Goal: Check status

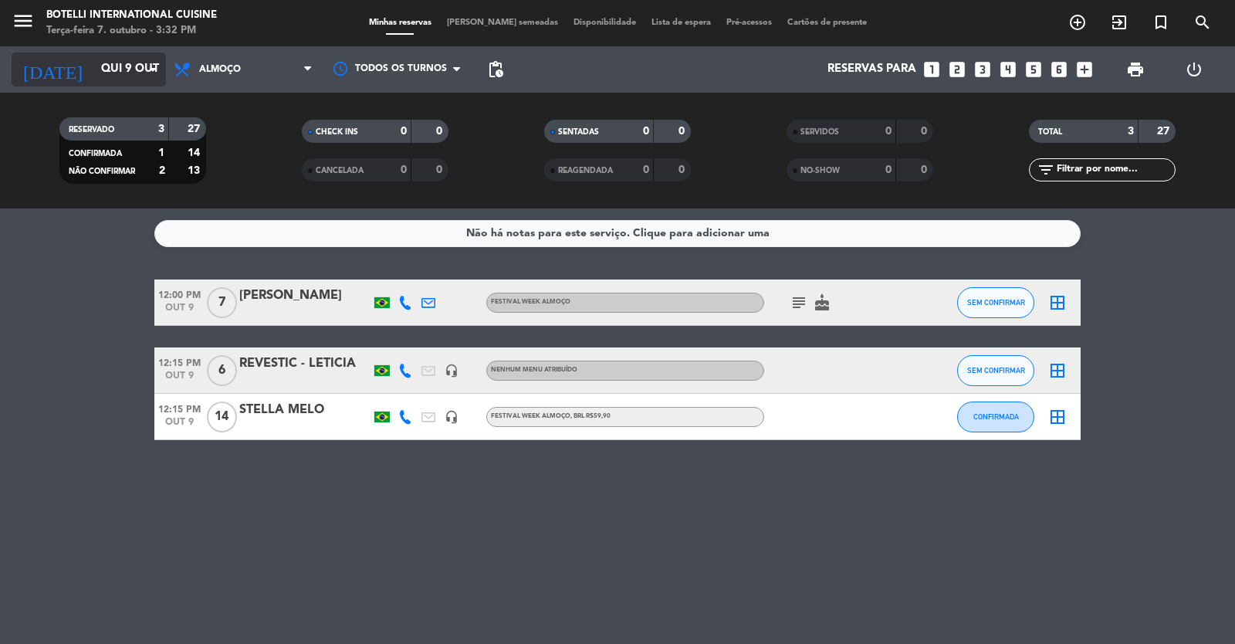
click at [134, 70] on input "Qui 9 out" at bounding box center [167, 69] width 149 height 29
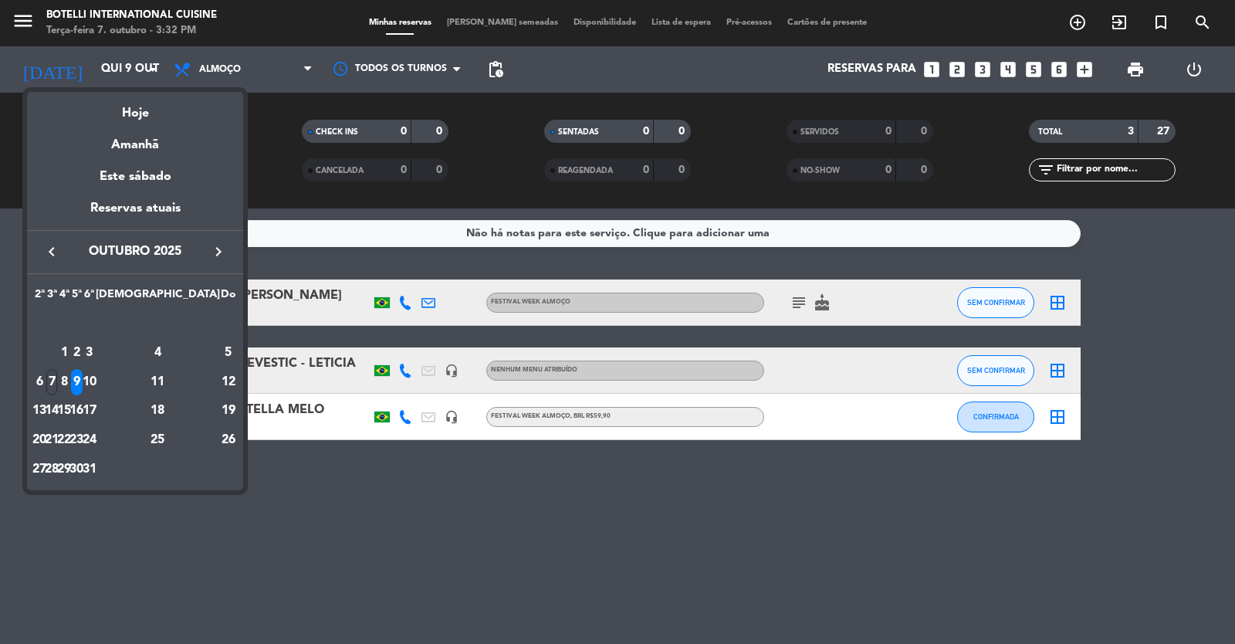
click at [224, 251] on icon "keyboard_arrow_right" at bounding box center [218, 251] width 19 height 19
click at [95, 438] on div "28" at bounding box center [89, 440] width 12 height 26
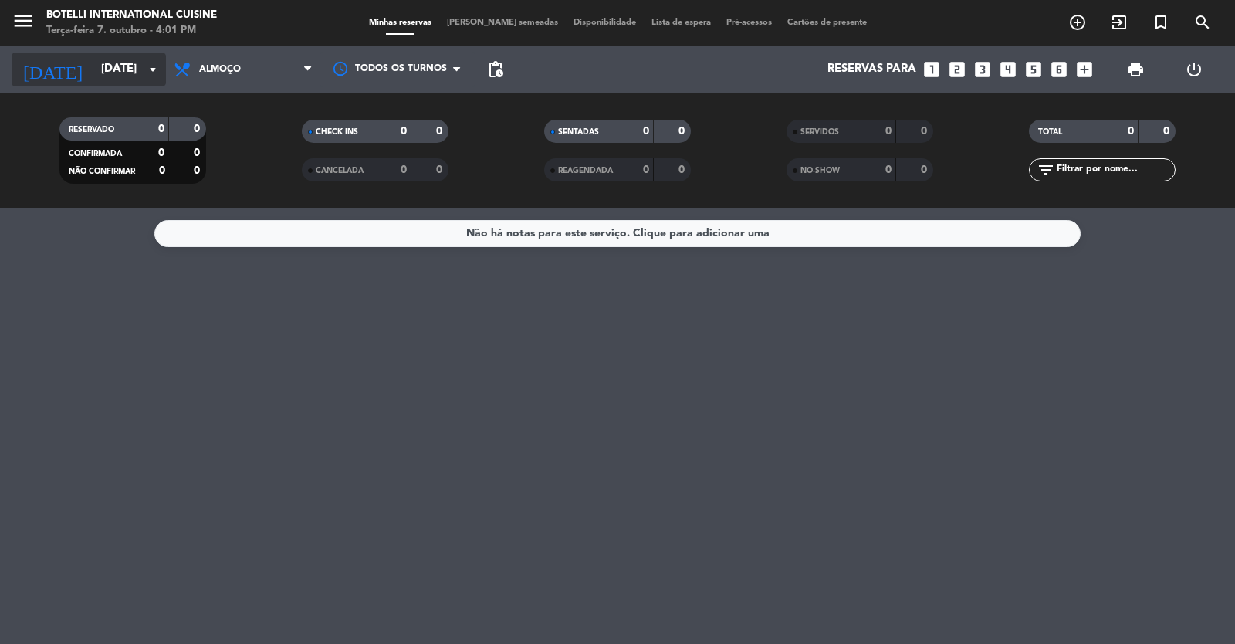
click at [134, 70] on input "[DATE]" at bounding box center [167, 69] width 149 height 29
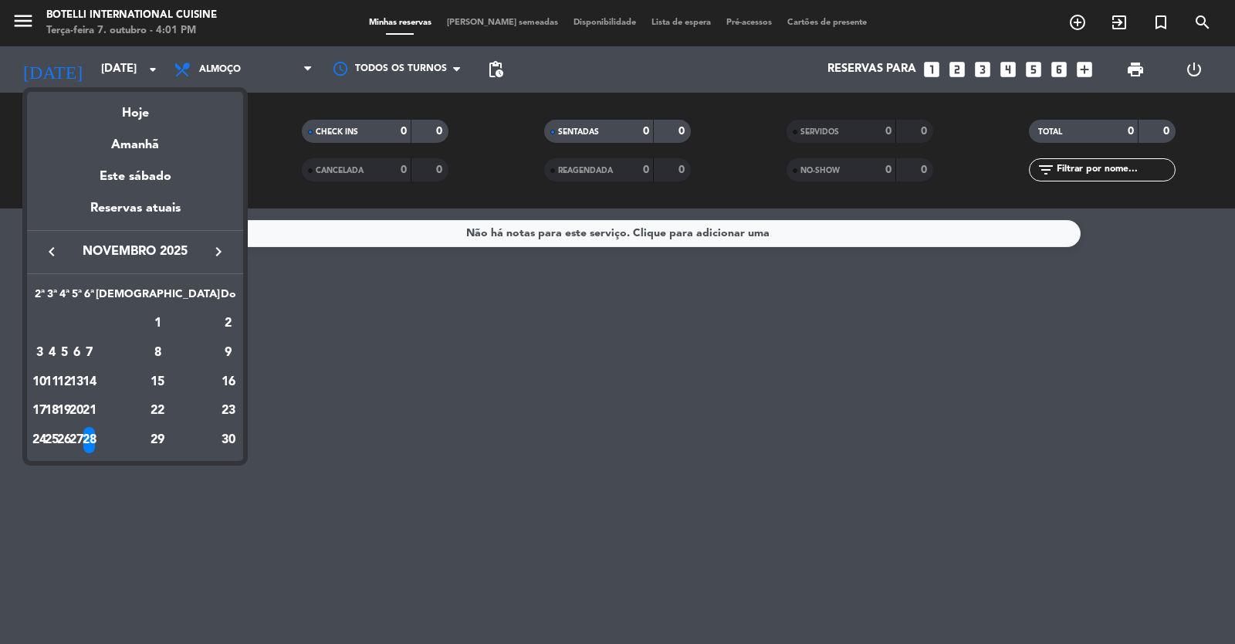
click at [53, 246] on icon "keyboard_arrow_left" at bounding box center [51, 251] width 19 height 19
click at [58, 381] on div "7" at bounding box center [52, 382] width 12 height 26
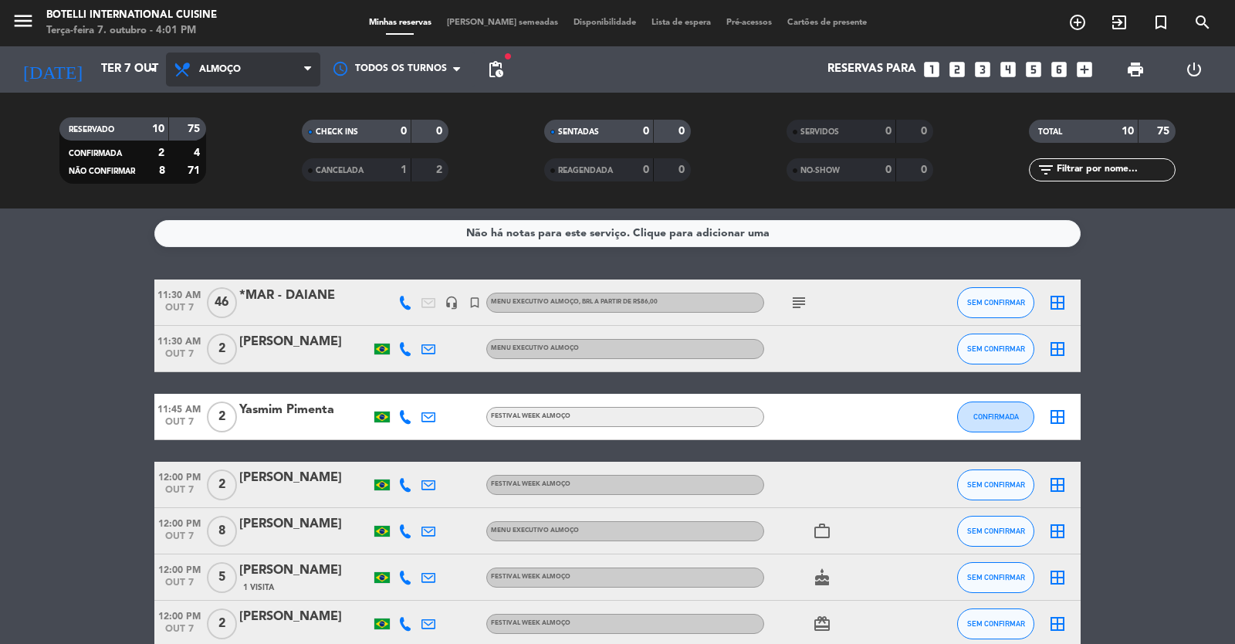
click at [255, 76] on span "Almoço" at bounding box center [243, 69] width 154 height 34
click at [239, 173] on div "menu Botelli International Cuisine Terça-feira 7. outubro - 4:02 PM Minhas rese…" at bounding box center [617, 104] width 1235 height 208
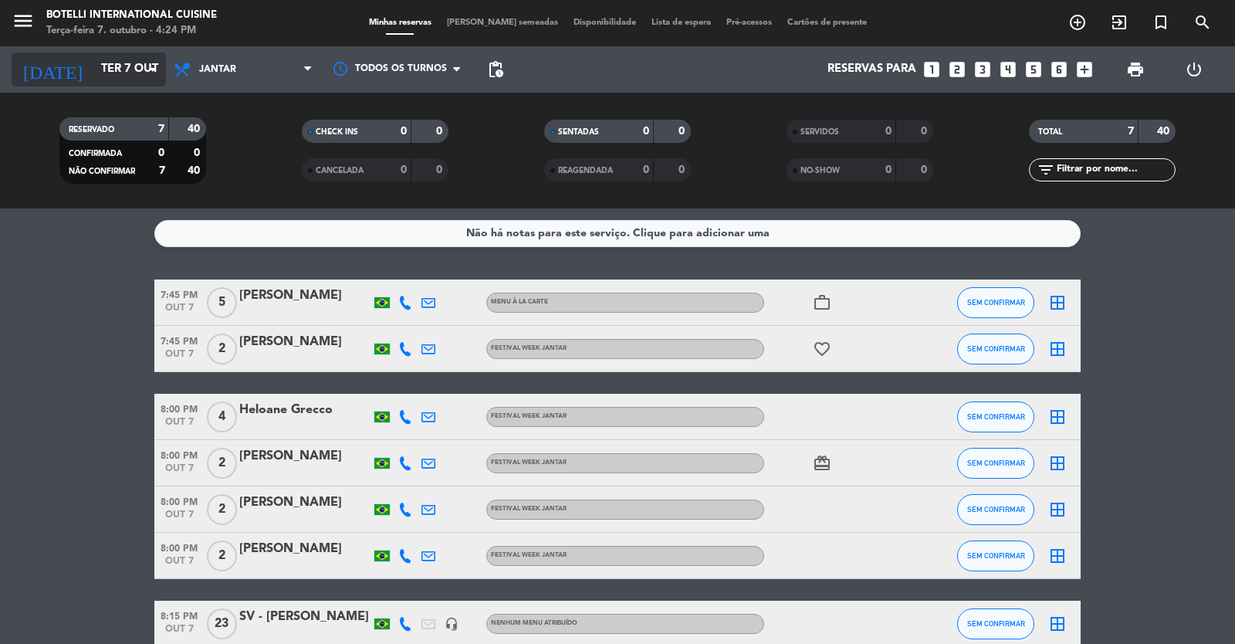
click at [110, 74] on input "Ter 7 out" at bounding box center [167, 69] width 149 height 29
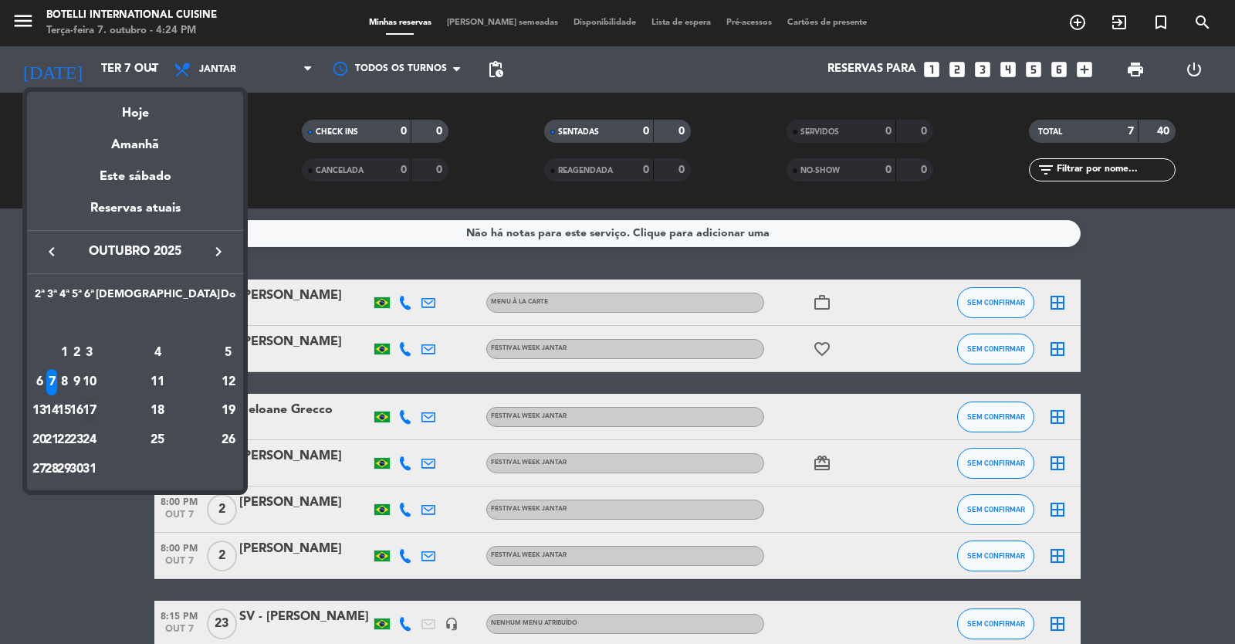
click at [95, 405] on div "17" at bounding box center [89, 411] width 12 height 26
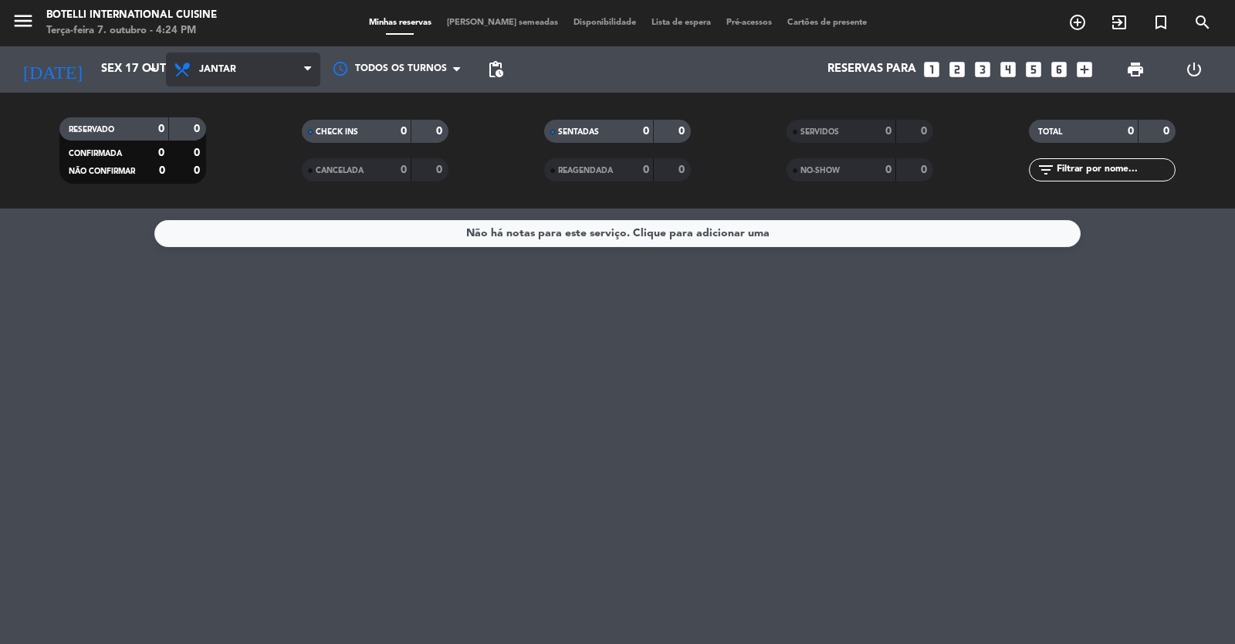
click at [272, 58] on span "Jantar" at bounding box center [243, 69] width 154 height 34
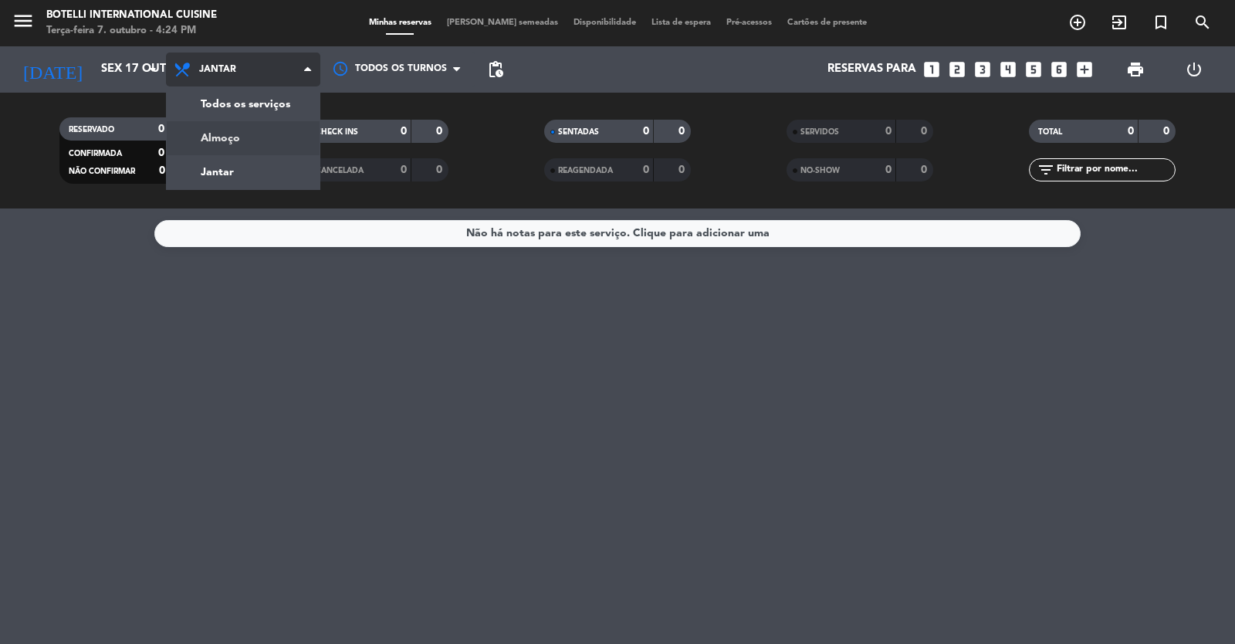
click at [245, 140] on div "menu Botelli International Cuisine Terça-feira 7. outubro - 4:24 PM Minhas rese…" at bounding box center [617, 104] width 1235 height 208
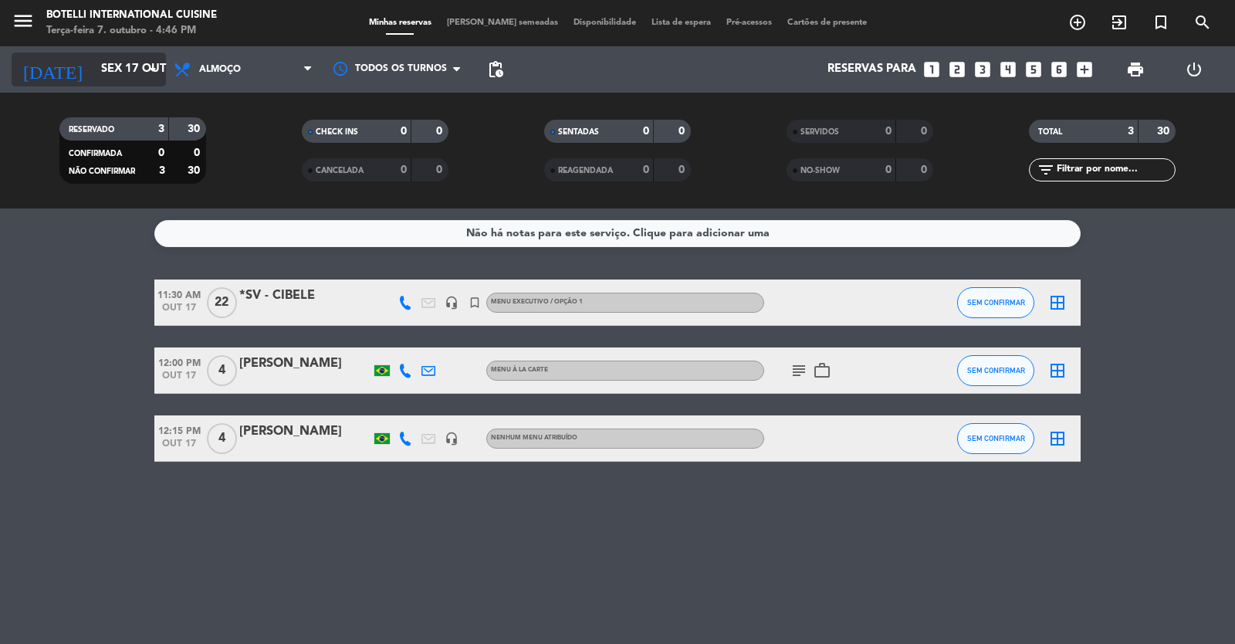
click at [102, 68] on input "Sex 17 out" at bounding box center [167, 69] width 149 height 29
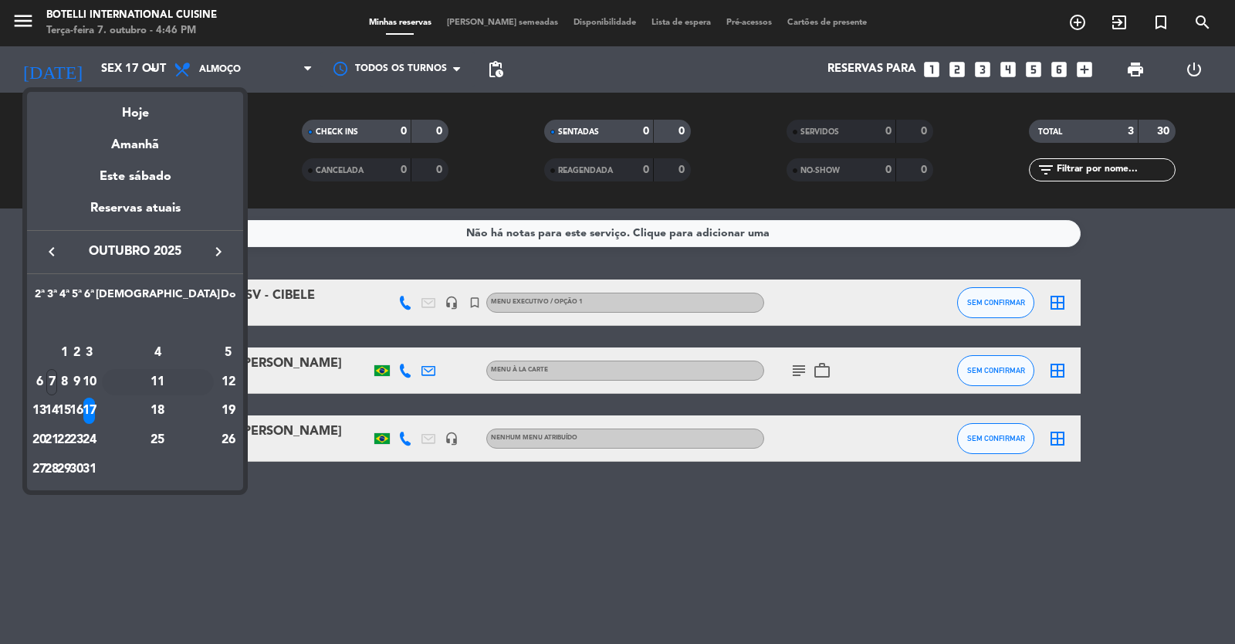
click at [198, 382] on div "11" at bounding box center [158, 382] width 112 height 26
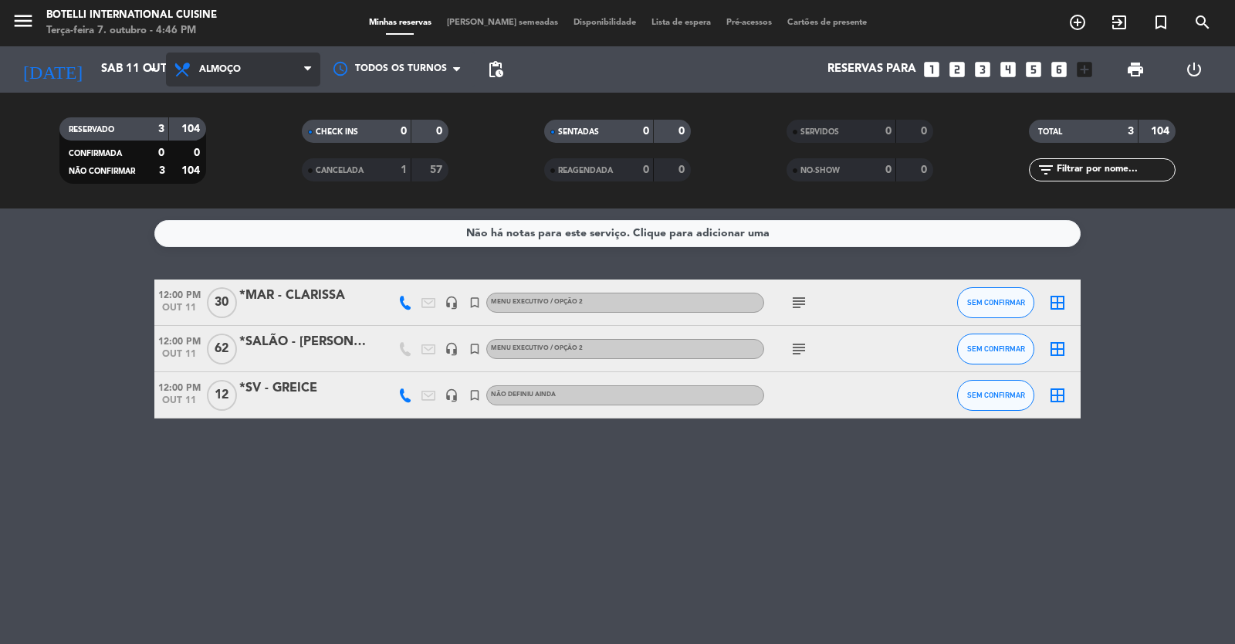
click at [256, 55] on span "Almoço" at bounding box center [243, 69] width 154 height 34
click at [251, 76] on span "Almoço" at bounding box center [243, 69] width 154 height 34
click at [304, 74] on icon at bounding box center [307, 69] width 7 height 12
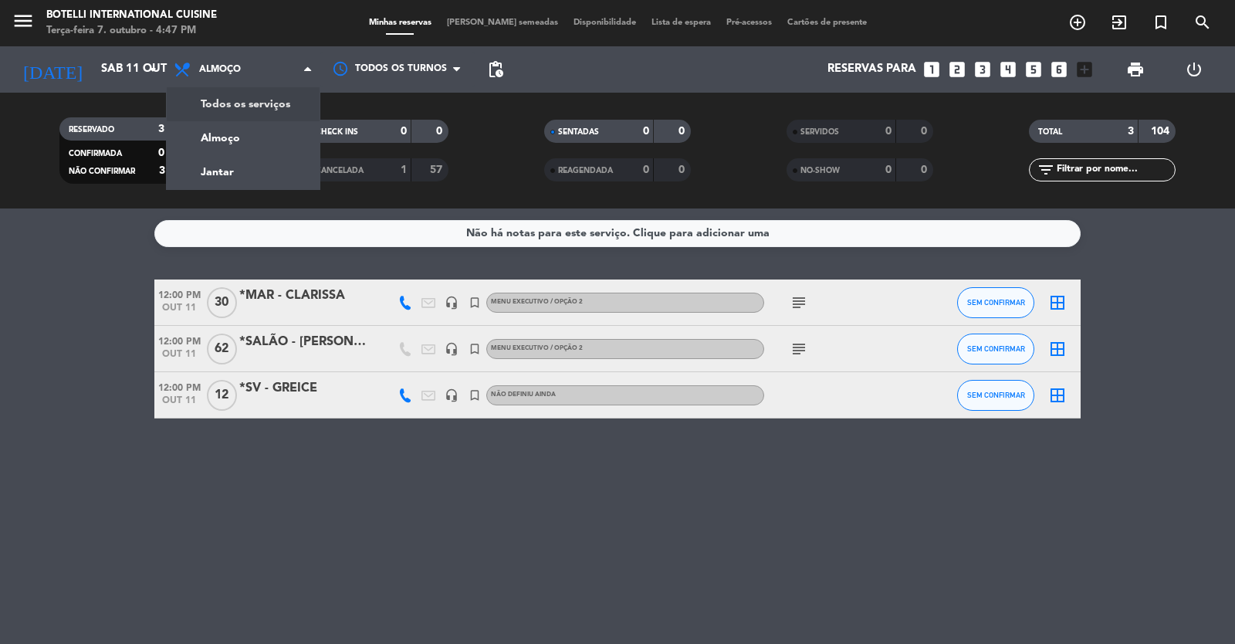
click at [281, 499] on div "Não há notas para este serviço. Clique para adicionar uma 12:00 PM [DATE] *MAR …" at bounding box center [617, 425] width 1235 height 435
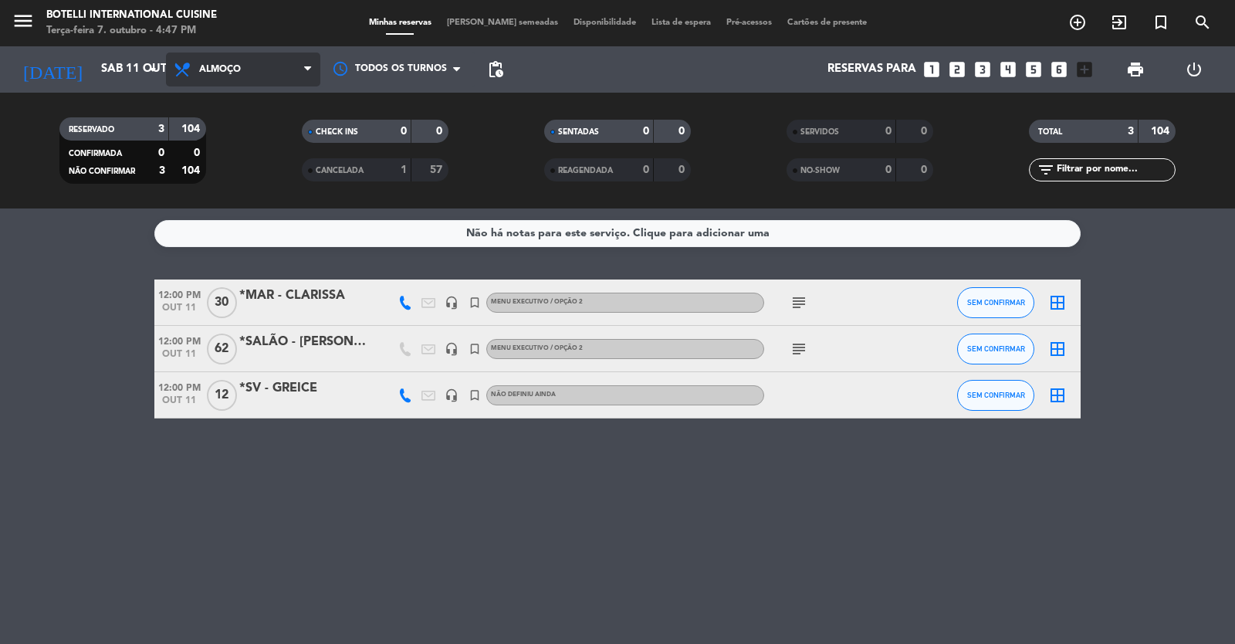
click at [228, 70] on span "Almoço" at bounding box center [220, 69] width 42 height 11
click at [252, 174] on div "menu Botelli International Cuisine Terça-feira 7. outubro - 4:47 PM Minhas rese…" at bounding box center [617, 104] width 1235 height 208
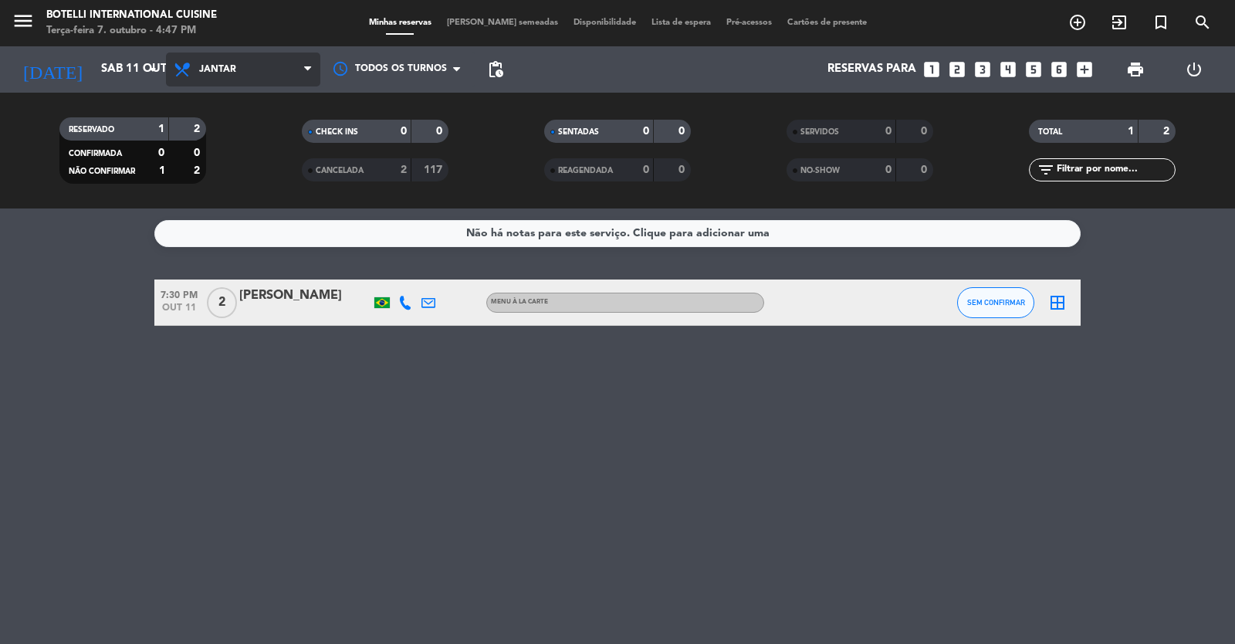
click at [239, 71] on span "Jantar" at bounding box center [243, 69] width 154 height 34
click at [237, 140] on div "menu Botelli International Cuisine Terça-feira 7. outubro - 4:47 PM Minhas rese…" at bounding box center [617, 104] width 1235 height 208
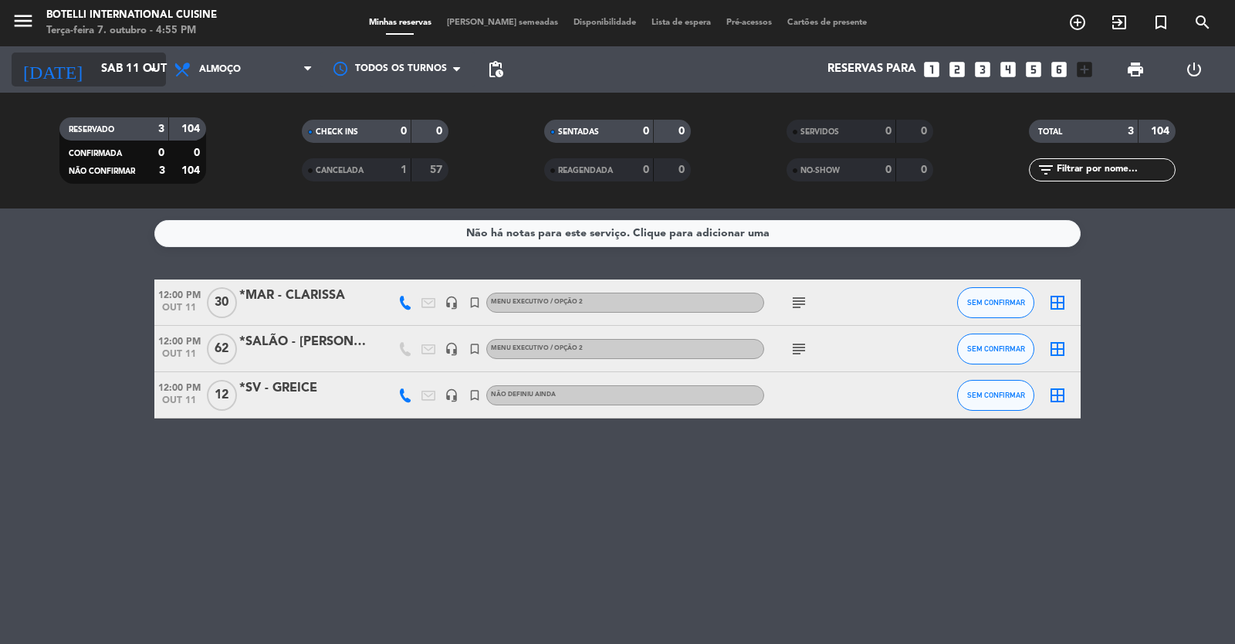
click at [100, 67] on input "Sáb 11 out" at bounding box center [167, 69] width 149 height 29
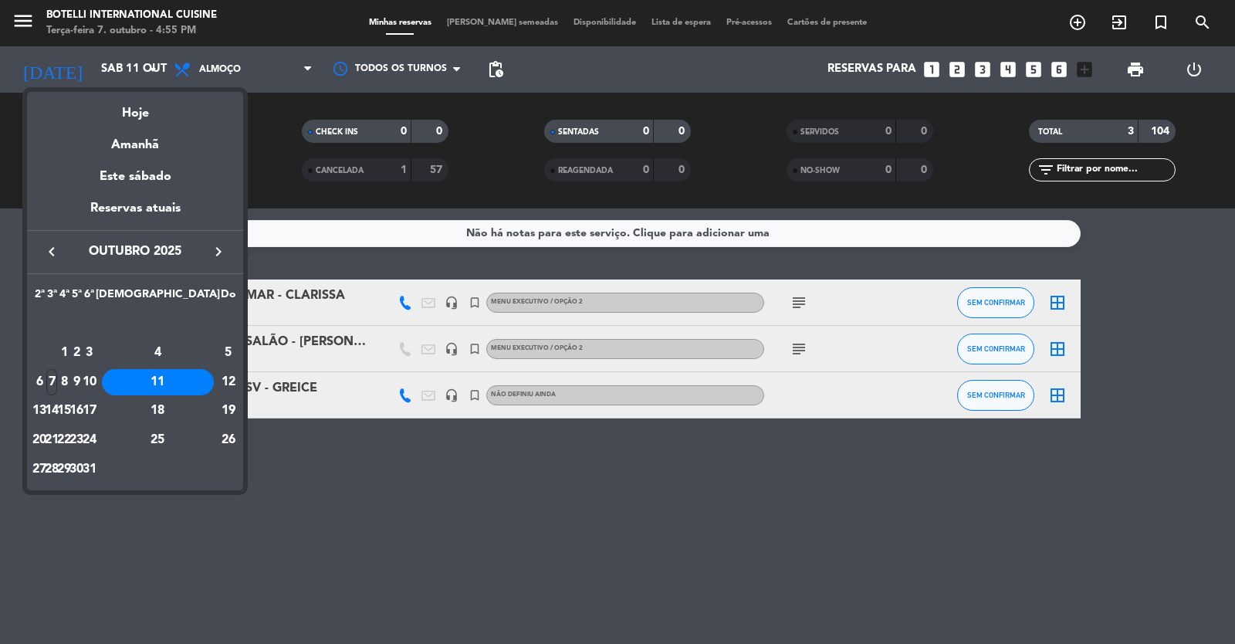
click at [218, 246] on icon "keyboard_arrow_right" at bounding box center [218, 251] width 19 height 19
click at [95, 436] on div "28" at bounding box center [89, 440] width 12 height 26
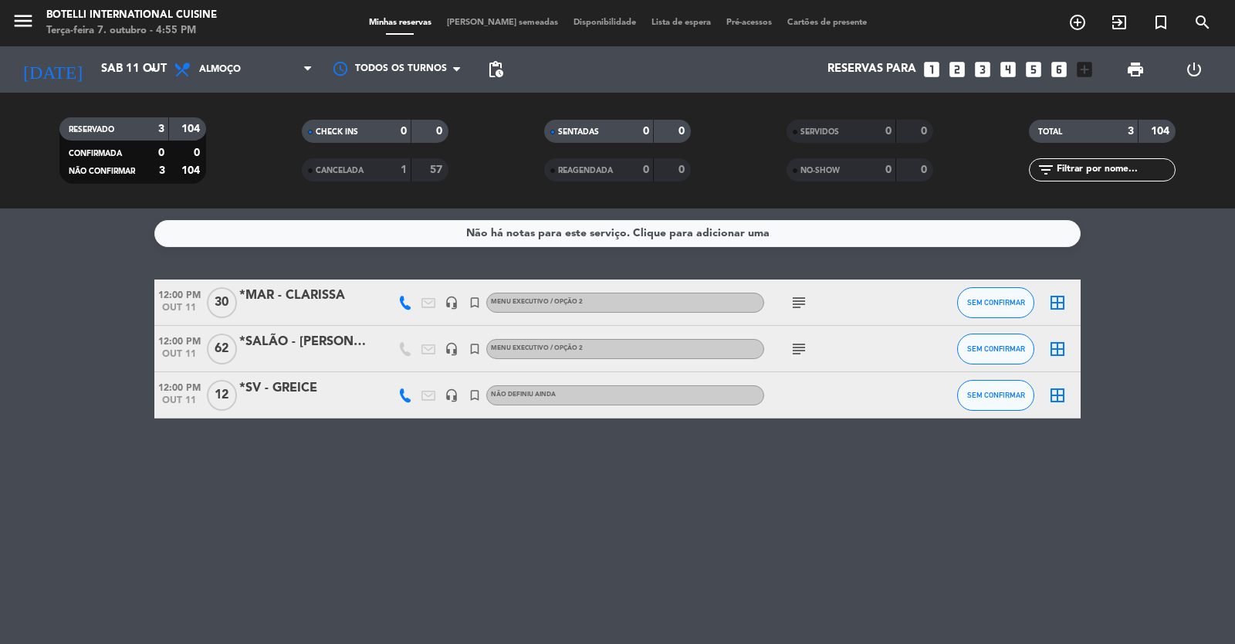
type input "[DATE]"
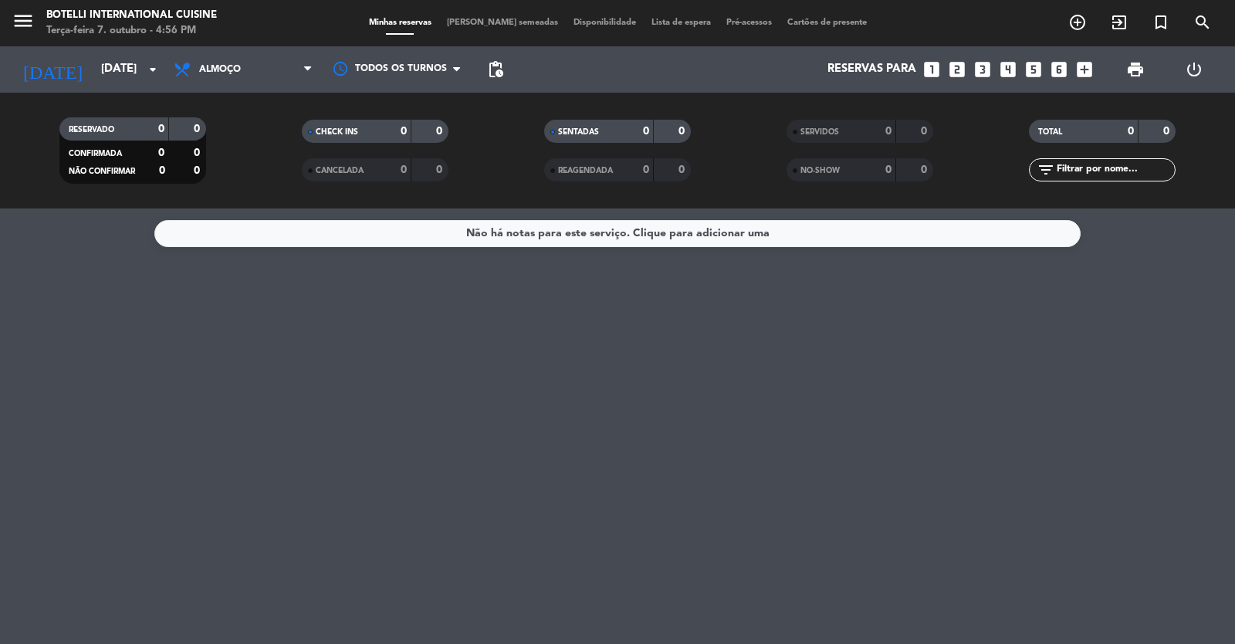
click at [381, 427] on div "Não há notas para este serviço. Clique para adicionar uma" at bounding box center [617, 425] width 1235 height 435
drag, startPoint x: 765, startPoint y: 401, endPoint x: 763, endPoint y: 390, distance: 11.7
click at [762, 404] on div "Não há notas para este serviço. Clique para adicionar uma" at bounding box center [617, 425] width 1235 height 435
